Goal: Task Accomplishment & Management: Complete application form

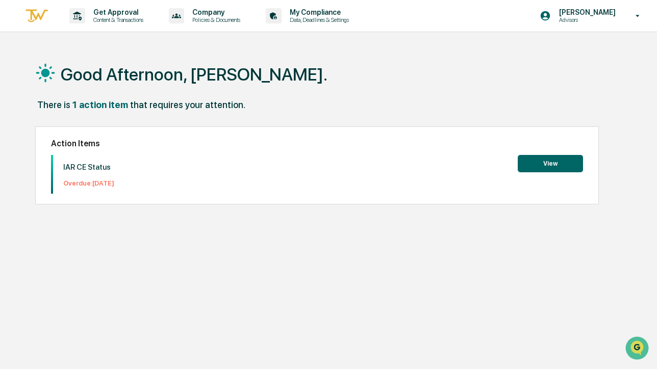
click at [555, 164] on button "View" at bounding box center [550, 163] width 65 height 17
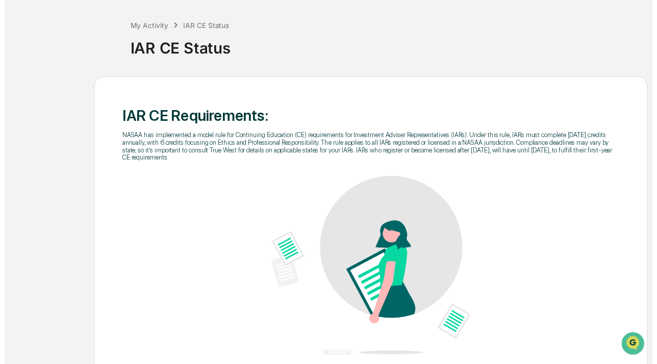
scroll to position [99, 0]
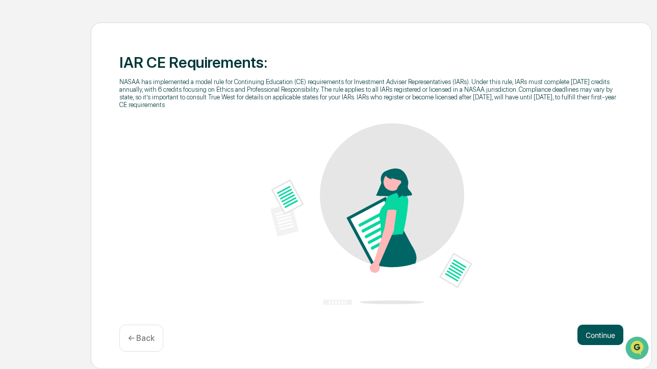
click at [600, 336] on button "Continue" at bounding box center [601, 335] width 46 height 20
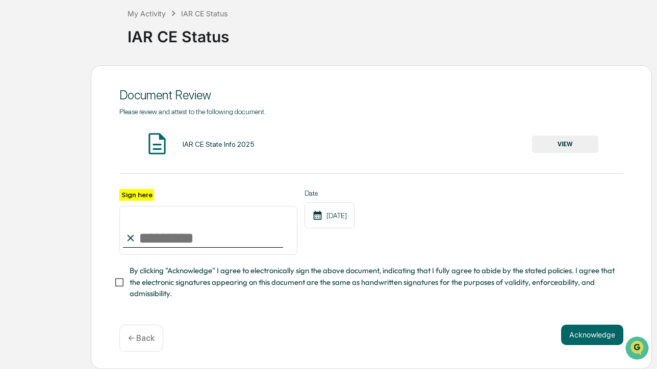
scroll to position [59, 0]
click at [569, 140] on button "VIEW" at bounding box center [565, 144] width 66 height 17
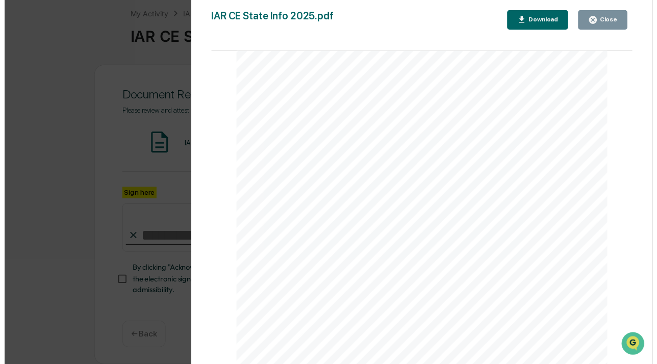
scroll to position [35, 0]
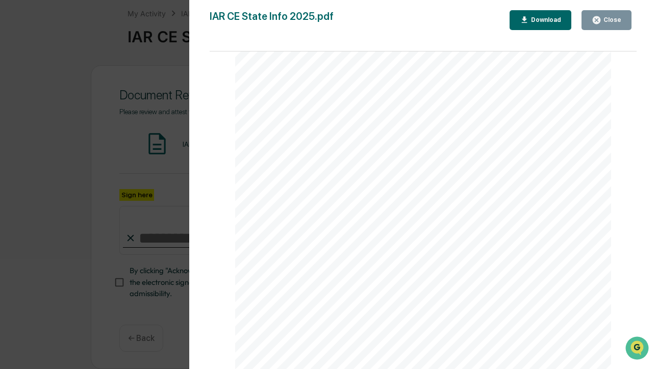
click at [545, 19] on div "Download" at bounding box center [545, 19] width 32 height 7
click at [600, 20] on icon "button" at bounding box center [597, 20] width 8 height 8
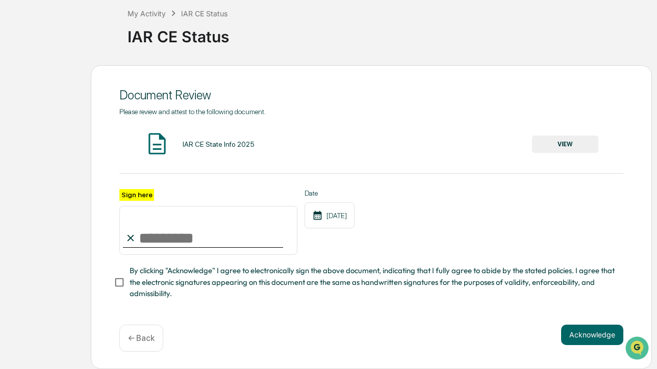
click at [156, 235] on input "Sign here" at bounding box center [208, 230] width 178 height 49
type input "**********"
click at [585, 333] on button "Acknowledge" at bounding box center [592, 335] width 62 height 20
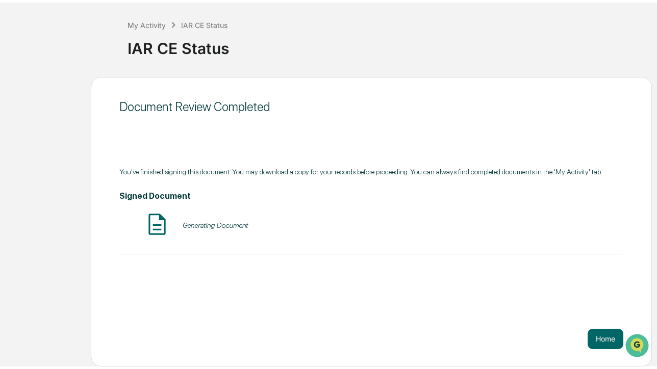
scroll to position [41, 0]
